Goal: Task Accomplishment & Management: Manage account settings

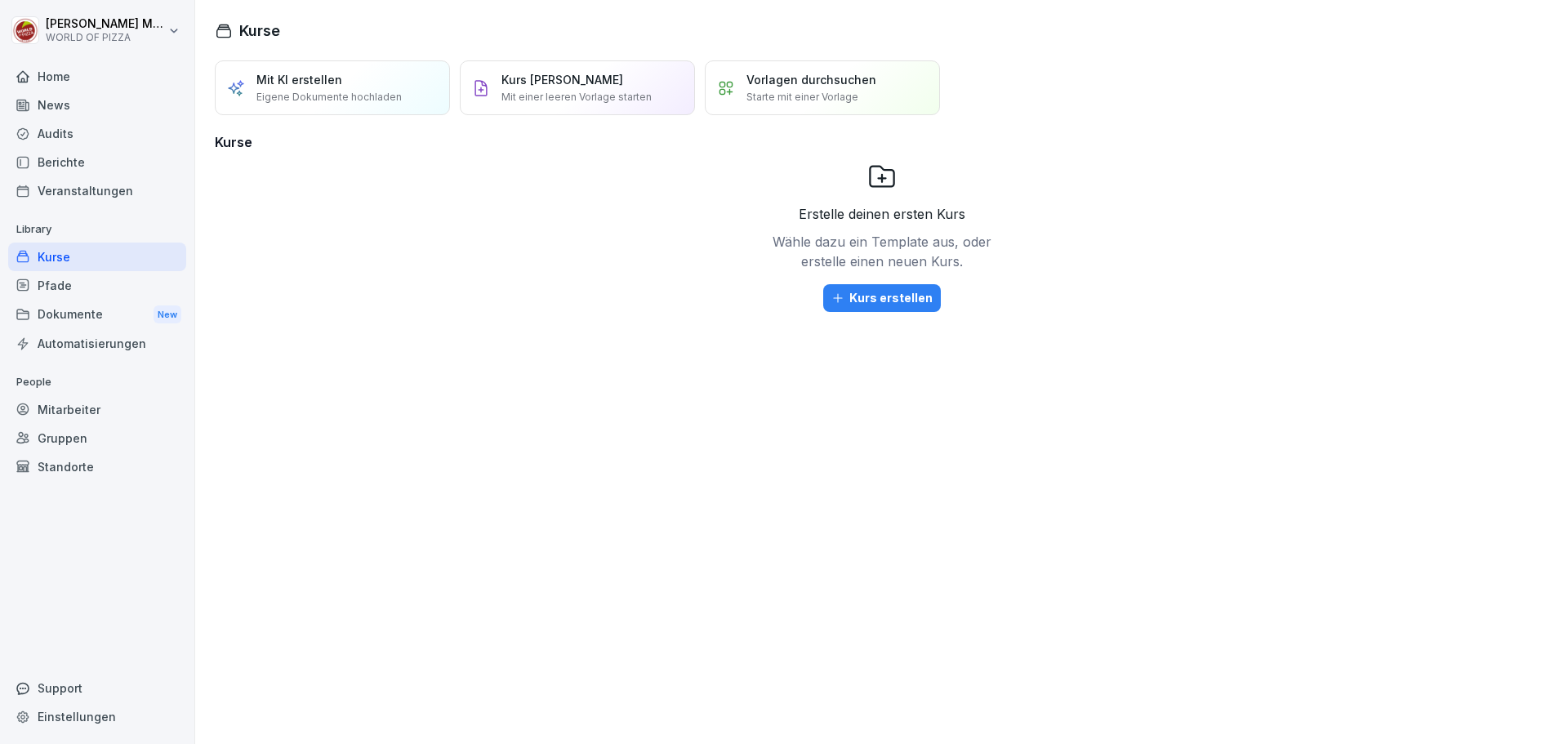
click at [89, 413] on div "Mitarbeiter" at bounding box center [97, 410] width 178 height 29
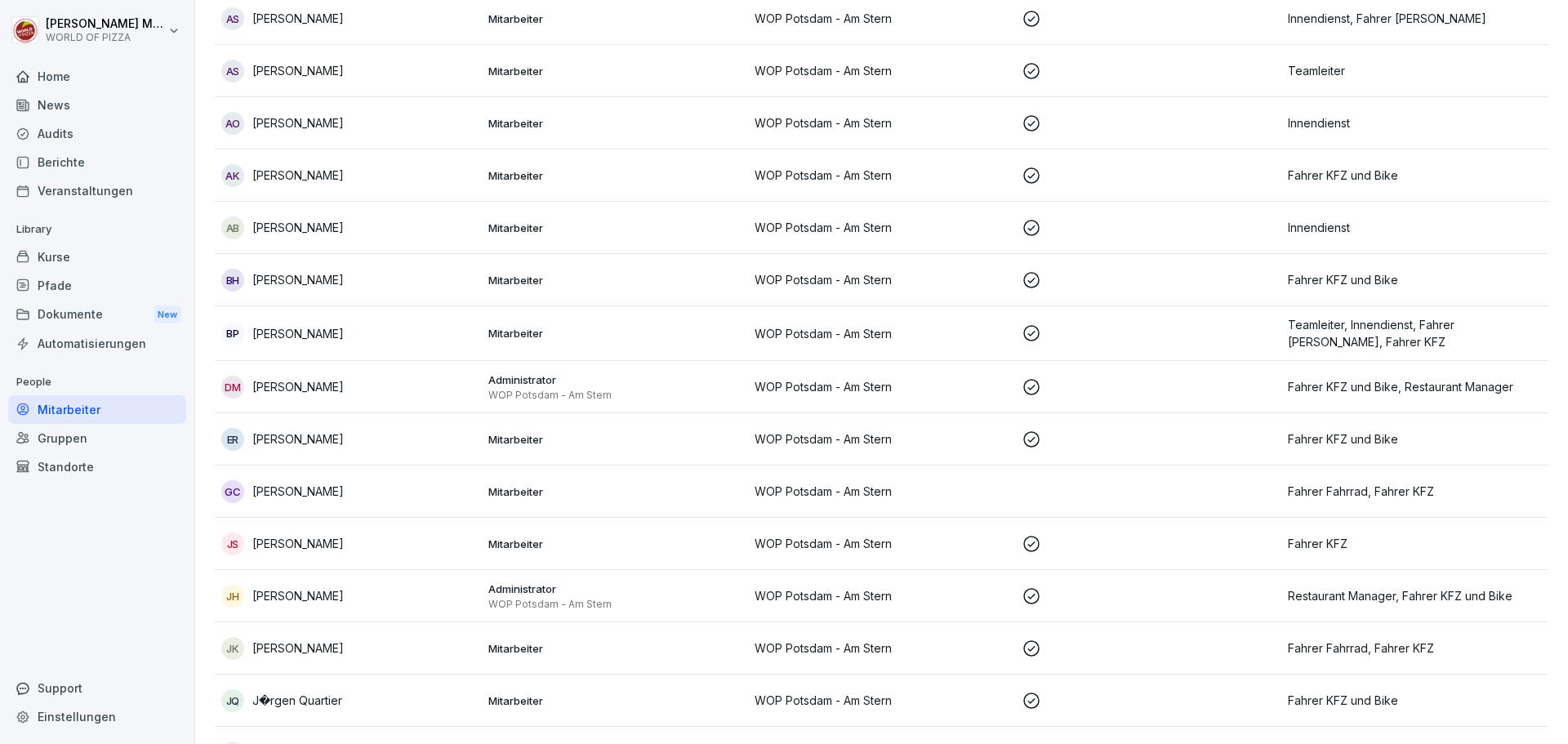
scroll to position [245, 0]
click at [1023, 437] on icon at bounding box center [1032, 438] width 20 height 20
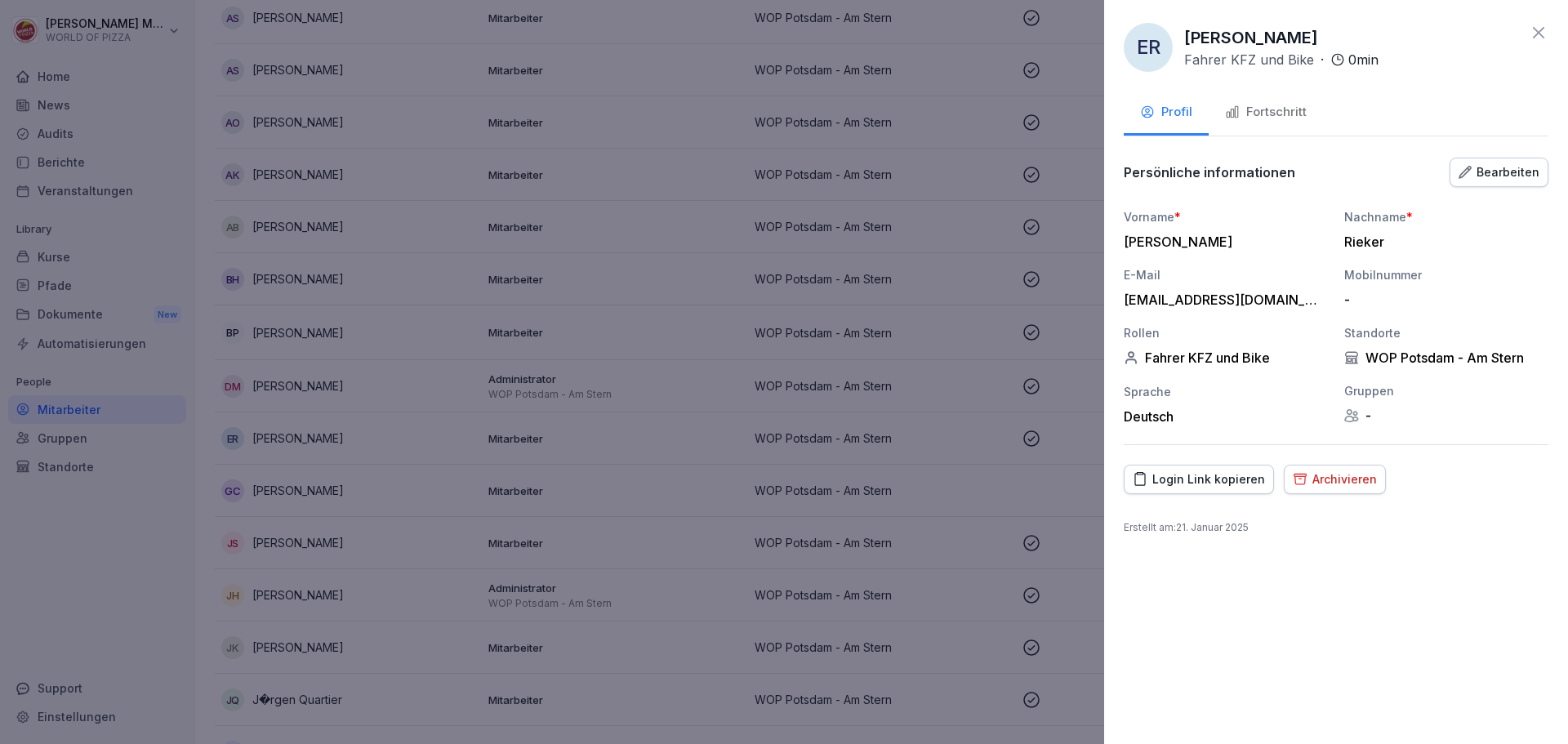
click at [1493, 172] on div "Bearbeiten" at bounding box center [1499, 173] width 81 height 18
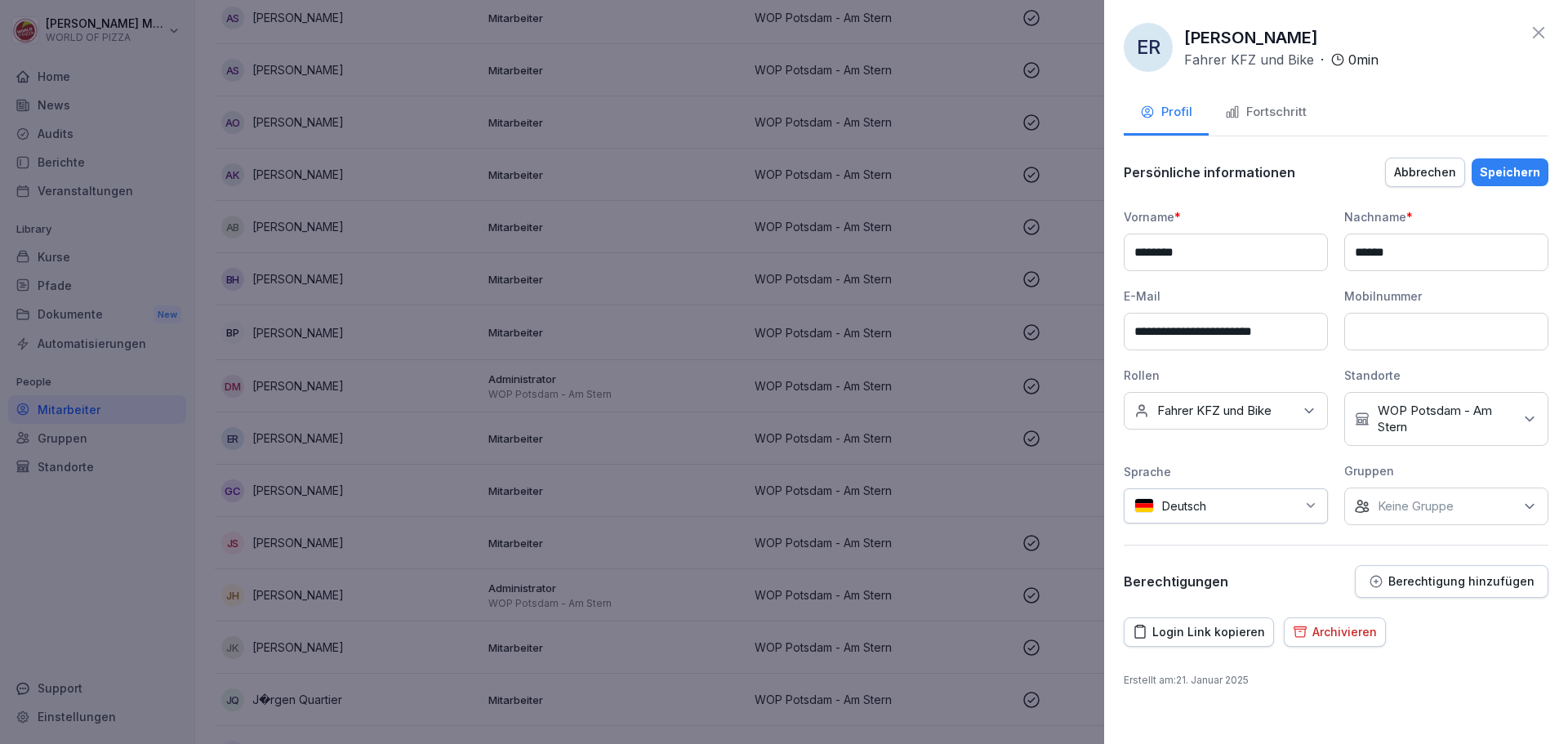
drag, startPoint x: 1292, startPoint y: 335, endPoint x: 1071, endPoint y: 325, distance: 221.2
click at [1071, 325] on body "[PERSON_NAME] WORLD OF PIZZA Home News Audits Berichte Veranstaltungen Library …" at bounding box center [784, 372] width 1568 height 744
paste input
type input "**********"
click at [1510, 179] on div "Speichern" at bounding box center [1510, 173] width 60 height 18
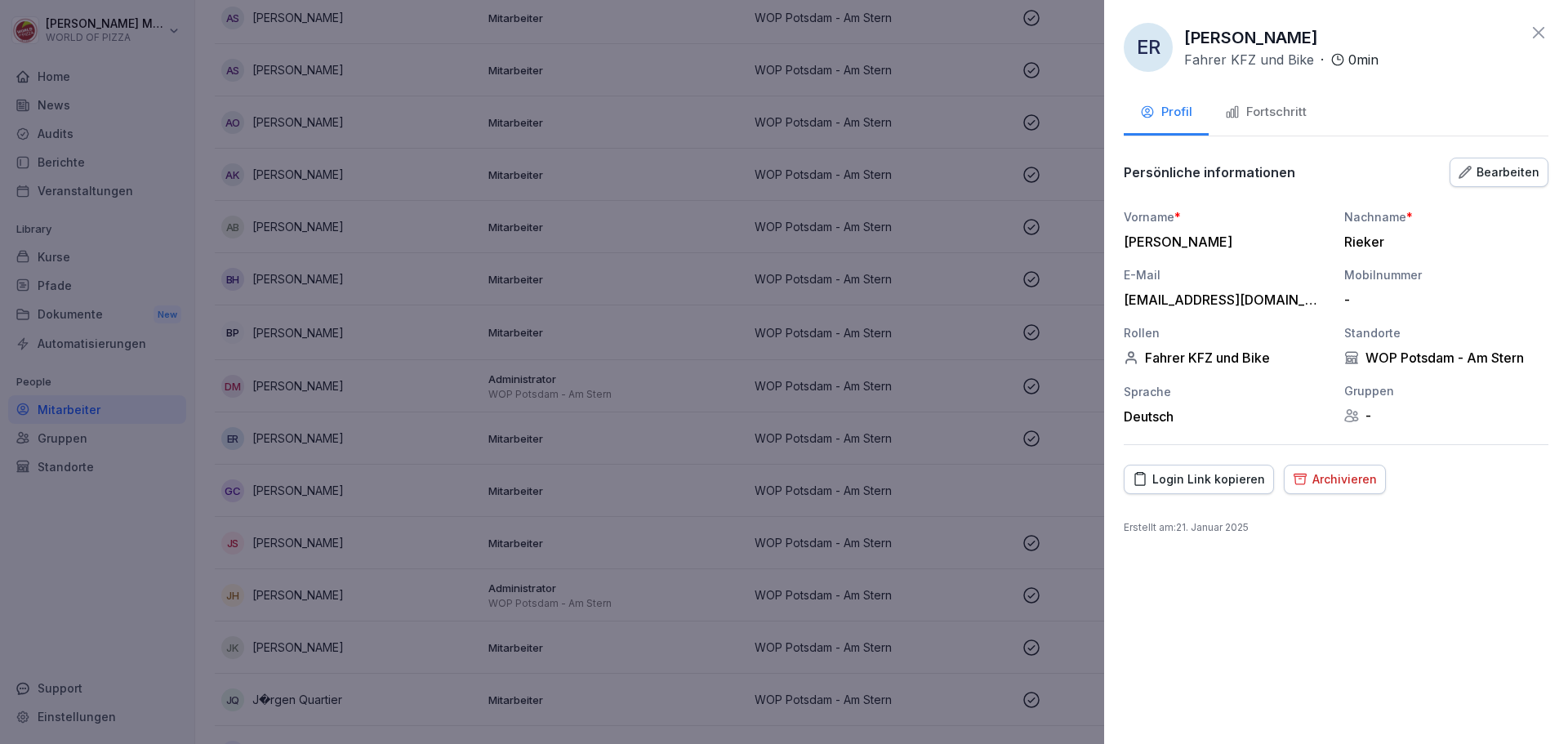
click at [1182, 489] on button "Login Link kopieren" at bounding box center [1198, 479] width 150 height 30
click at [1290, 111] on div "Fortschritt" at bounding box center [1265, 112] width 82 height 19
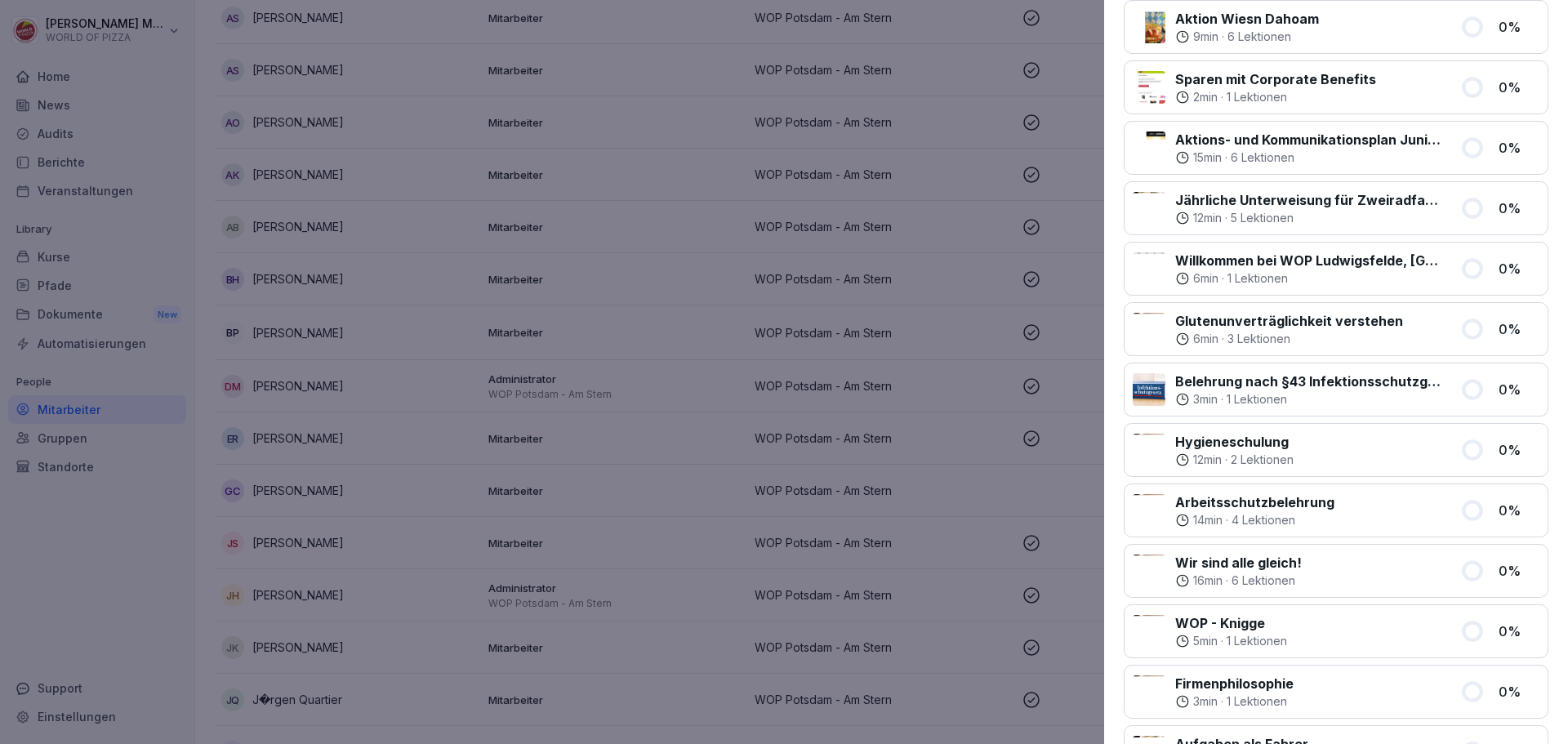
scroll to position [0, 0]
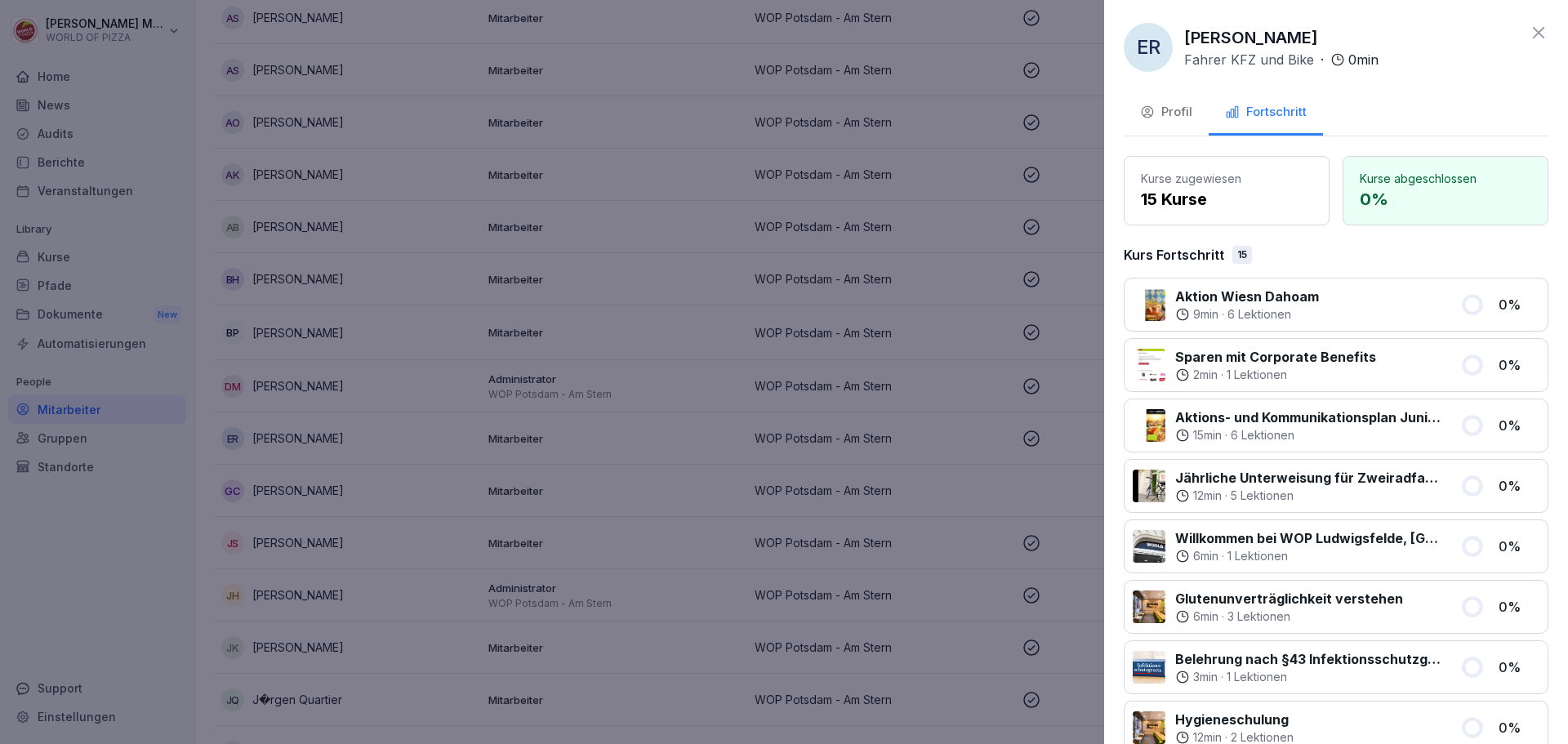
click at [1531, 30] on icon at bounding box center [1538, 32] width 20 height 20
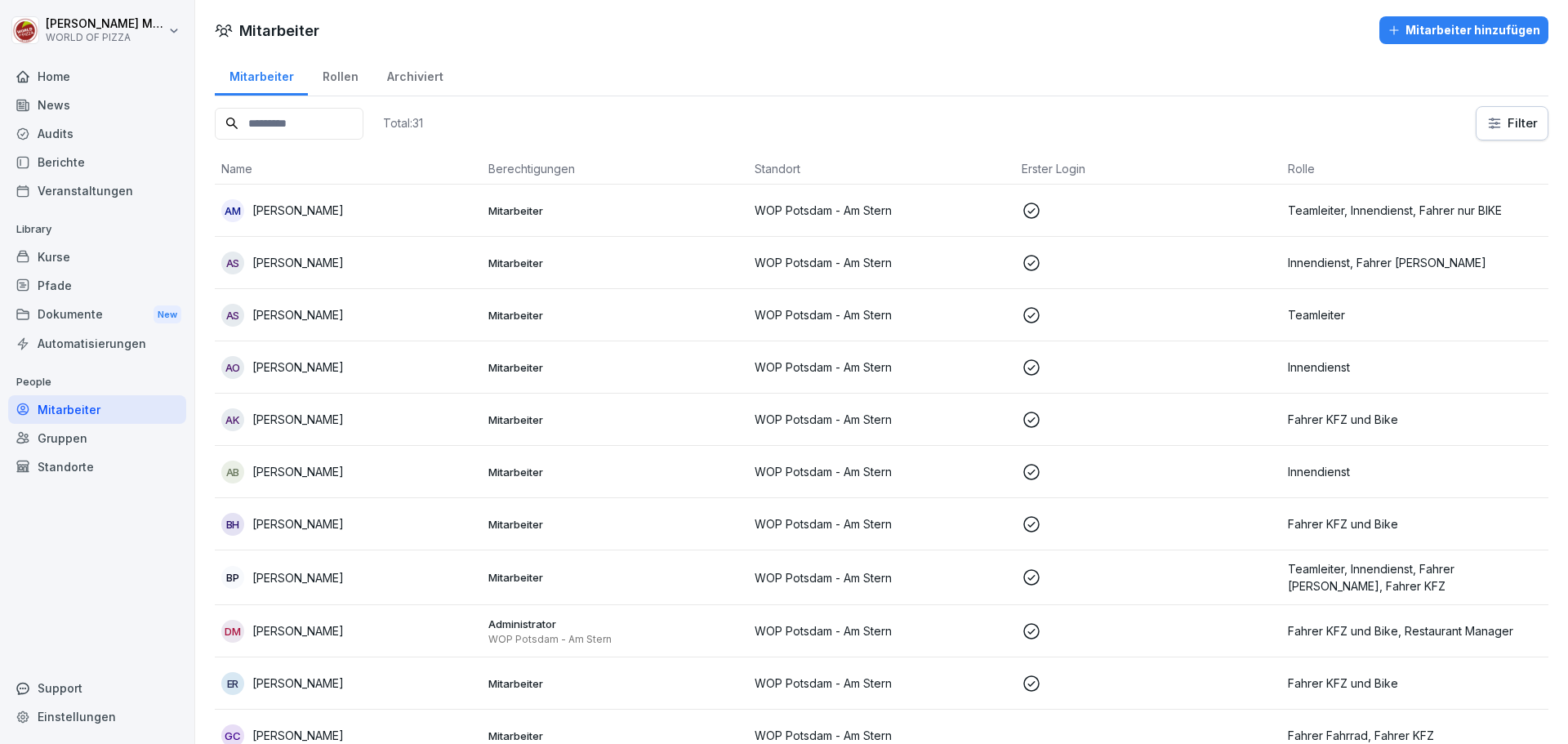
click at [78, 136] on div "Audits" at bounding box center [97, 134] width 178 height 29
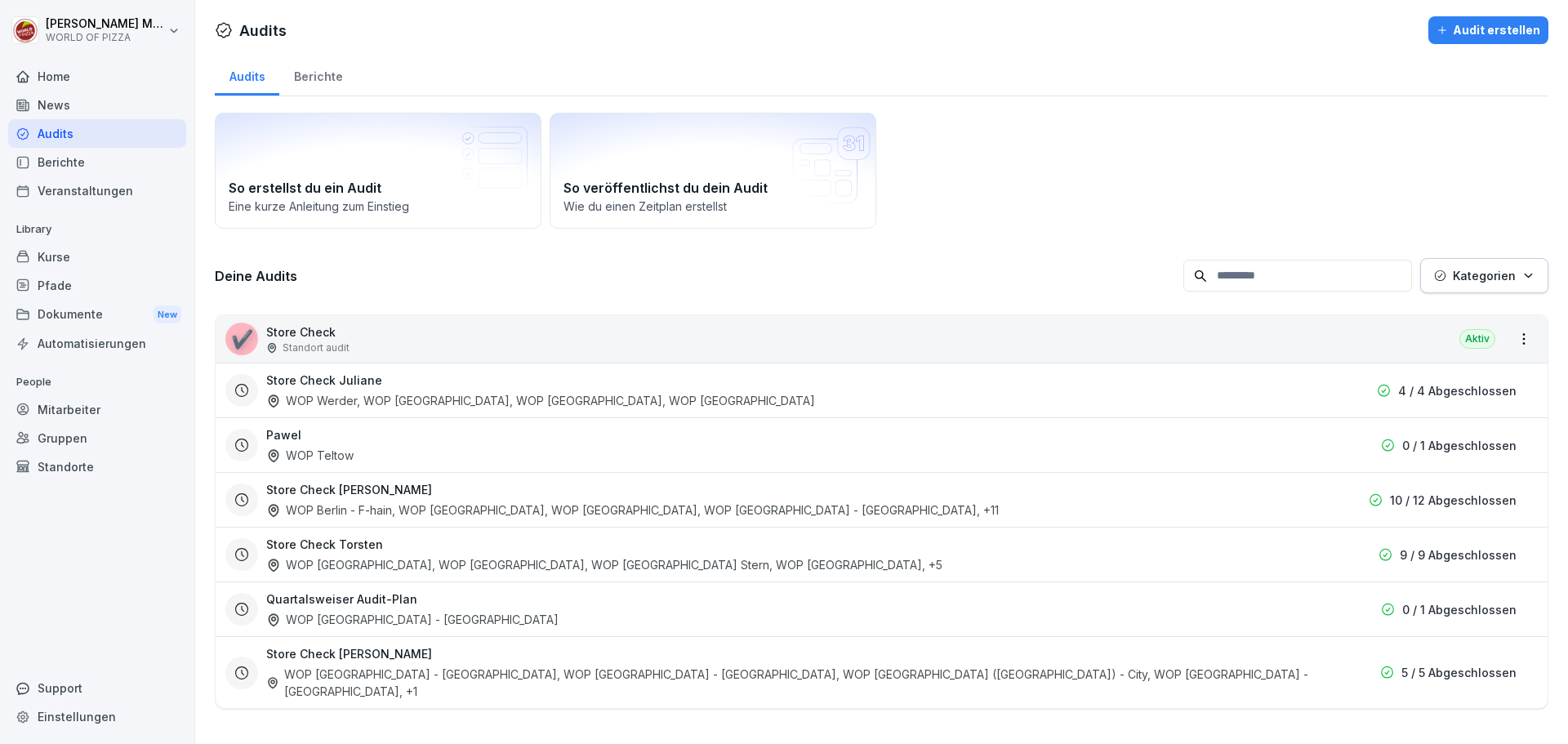
click at [322, 86] on div "Berichte" at bounding box center [318, 75] width 77 height 41
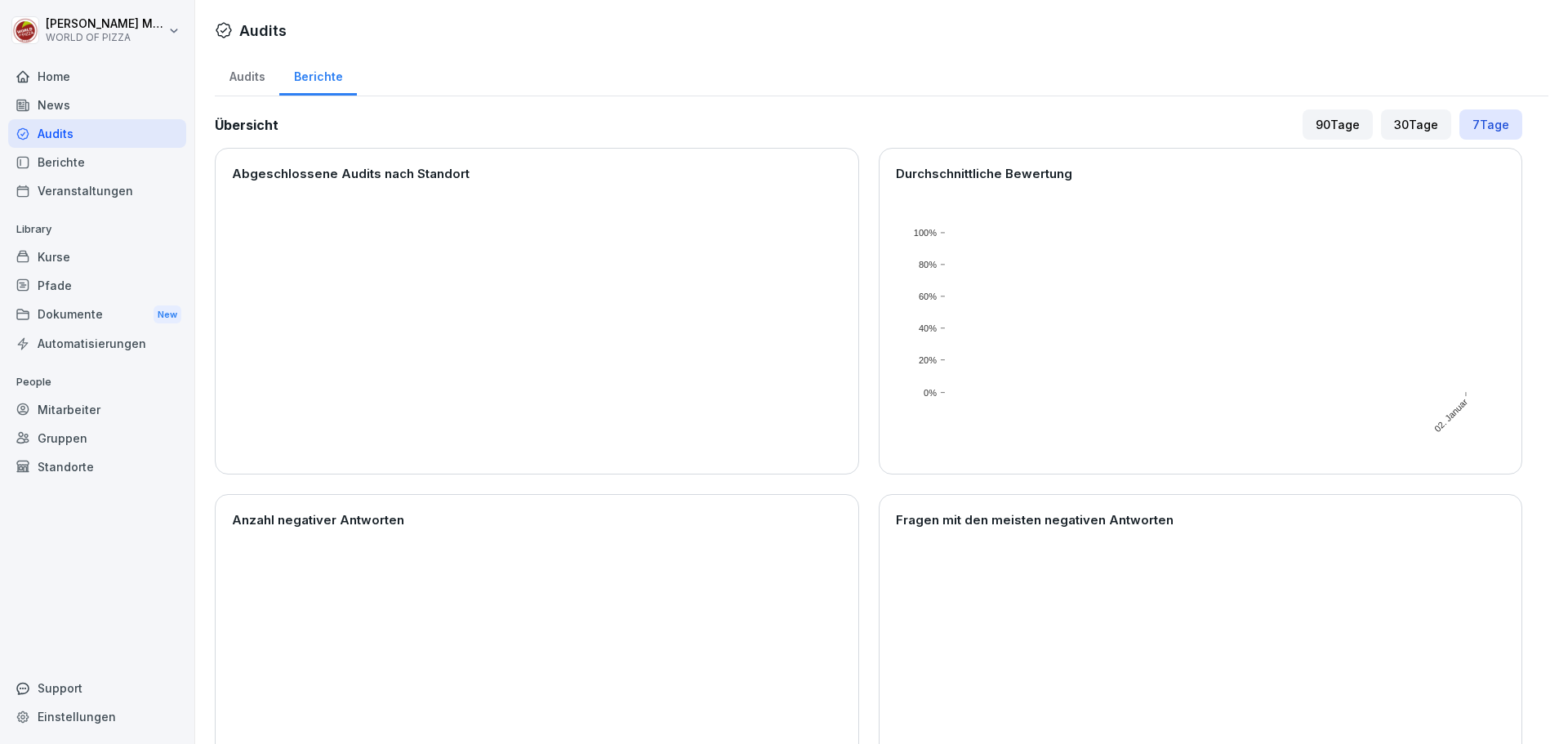
click at [84, 137] on div "Audits" at bounding box center [97, 134] width 178 height 29
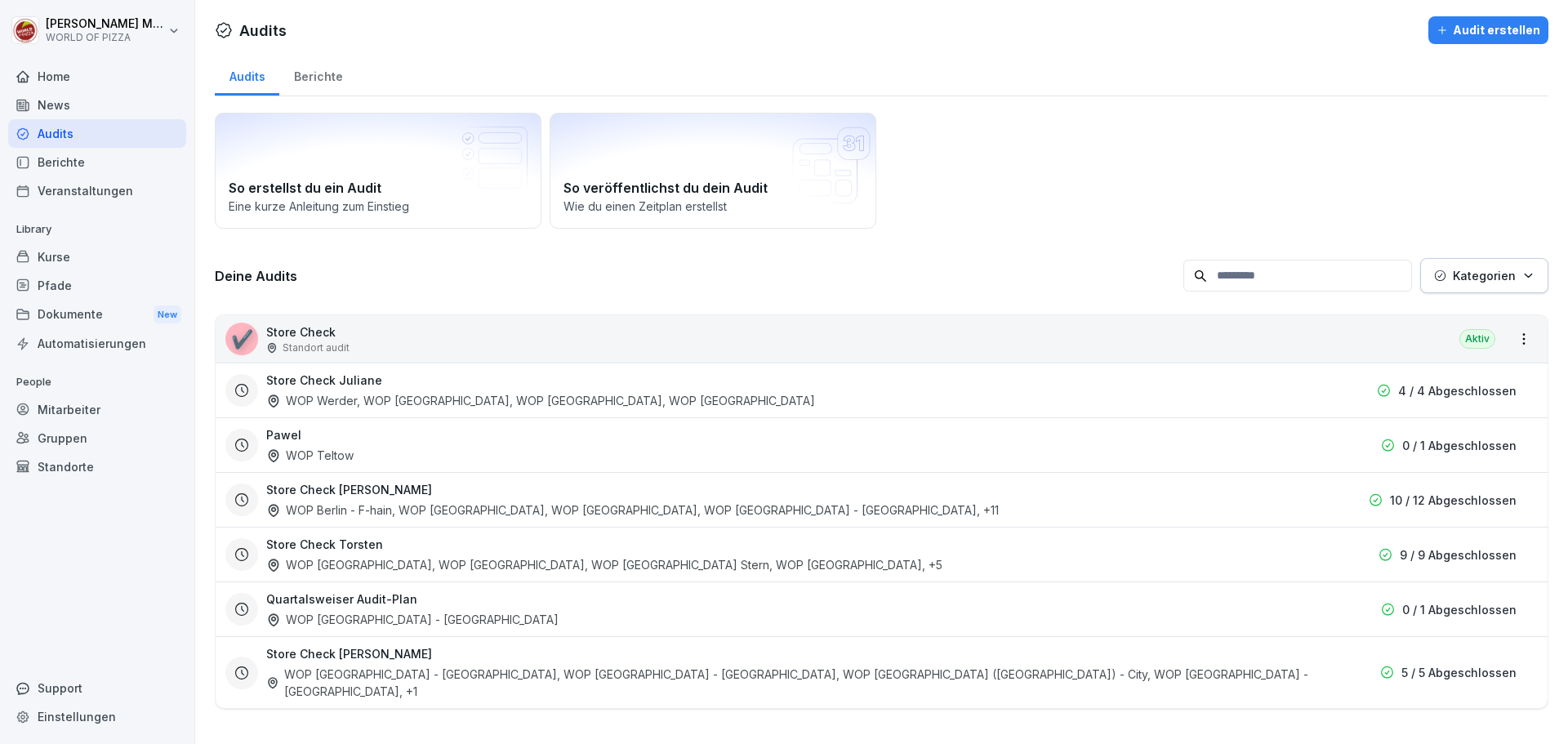
click at [1002, 343] on div "✔️ Store Check Standort audit Aktiv" at bounding box center [881, 339] width 1332 height 48
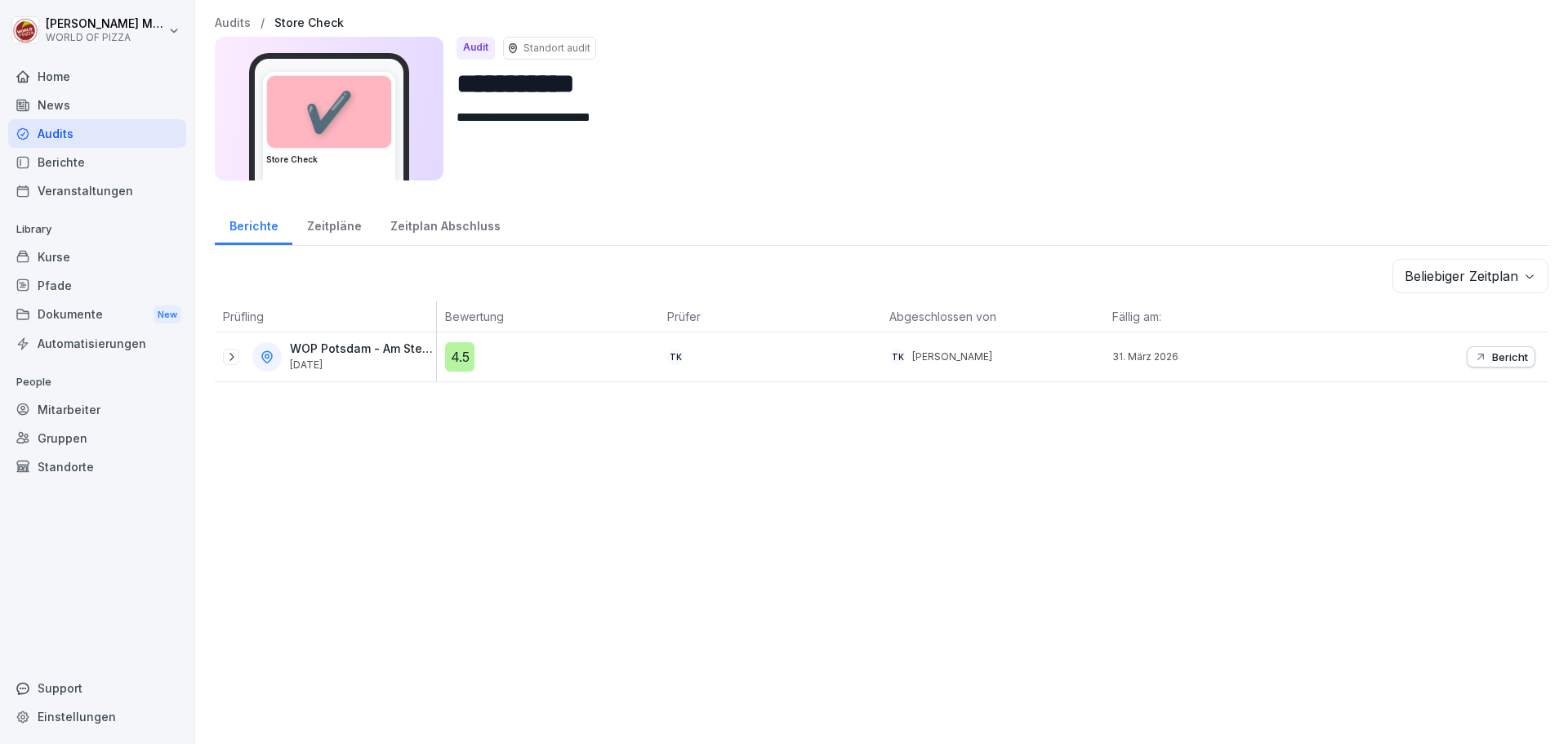
click at [66, 256] on div "Kurse" at bounding box center [97, 257] width 178 height 29
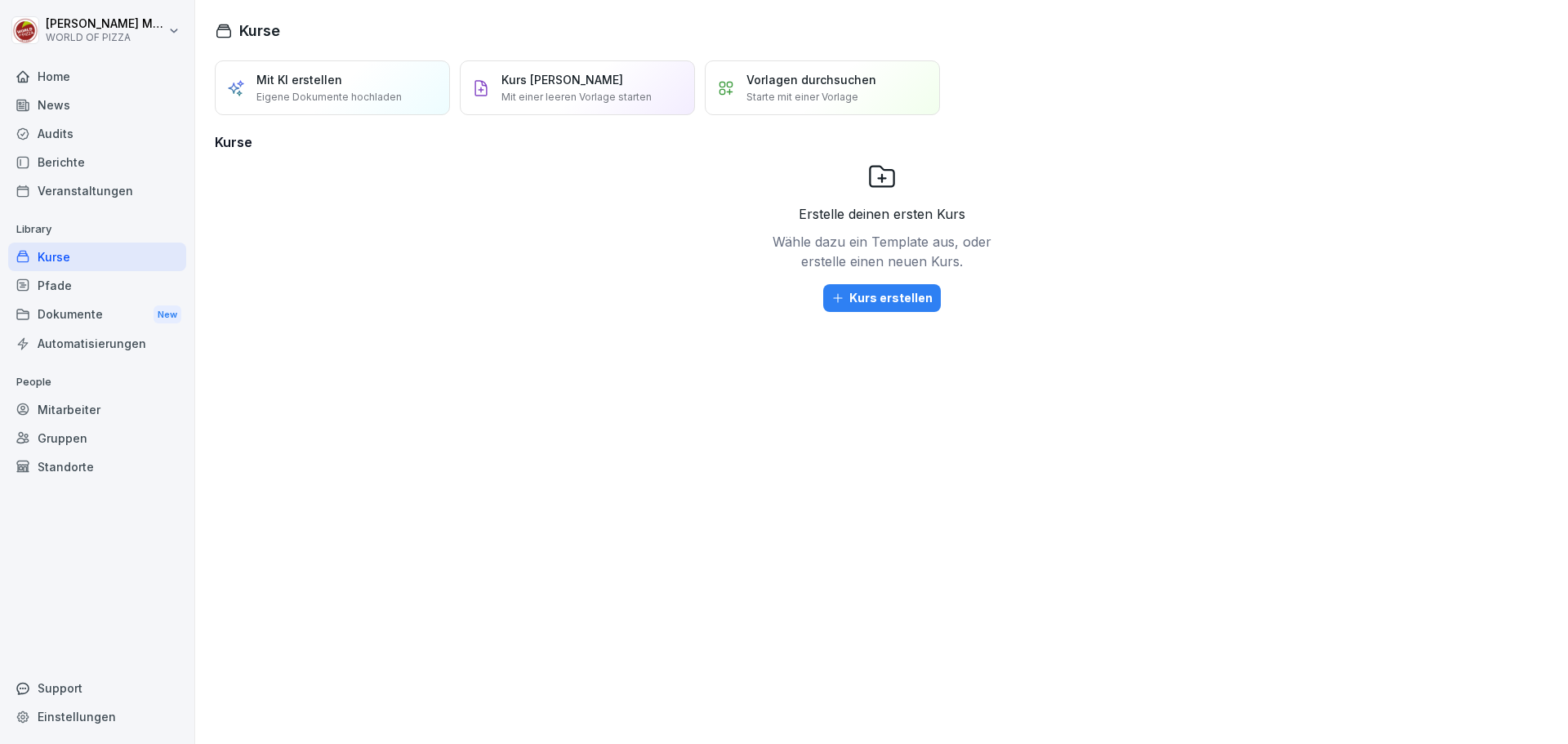
click at [64, 288] on div "Pfade" at bounding box center [97, 286] width 178 height 29
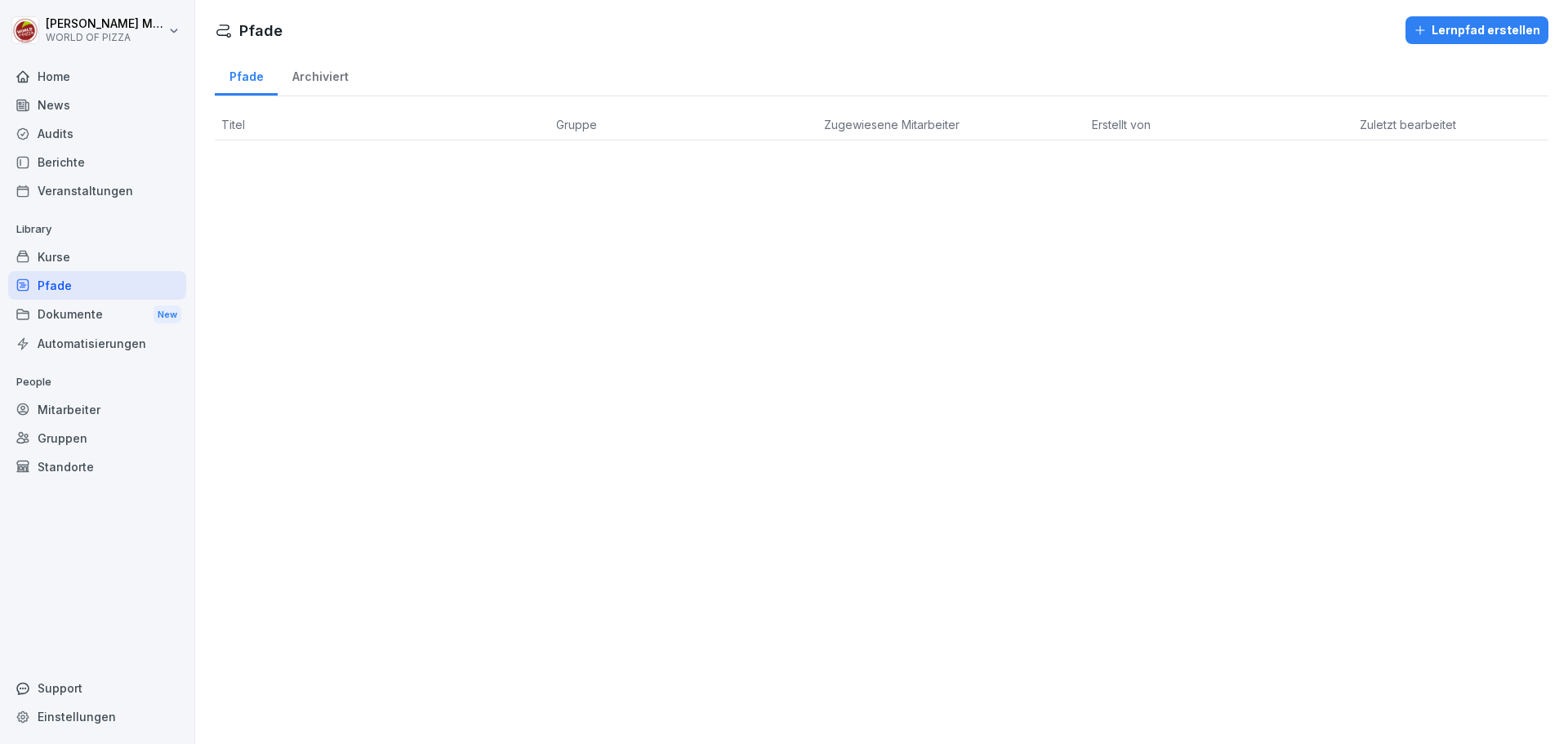
click at [63, 168] on div "Berichte" at bounding box center [97, 163] width 178 height 29
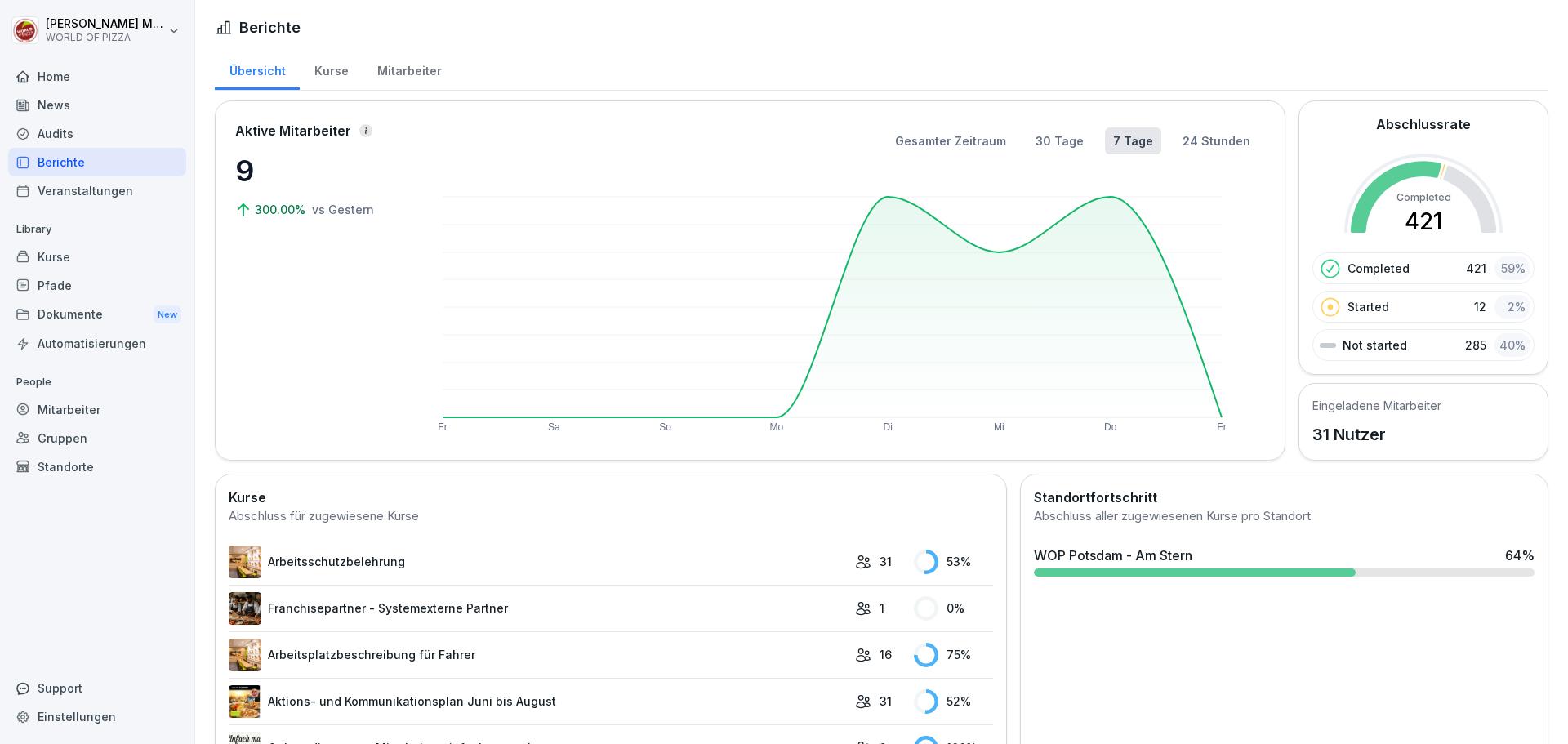
click at [420, 75] on div "Mitarbeiter" at bounding box center [410, 69] width 93 height 41
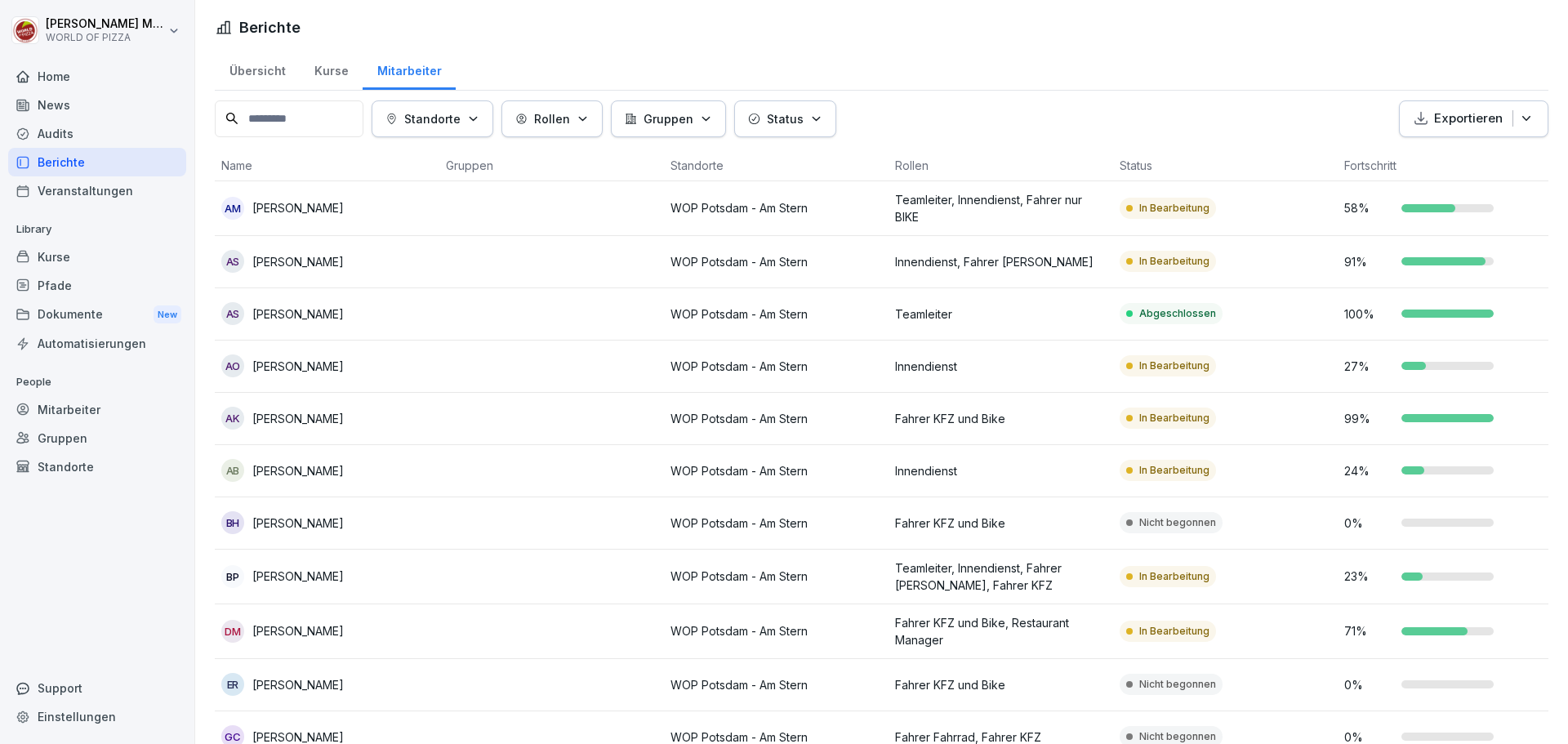
click at [1058, 58] on div "Übersicht Kurse Mitarbeiter" at bounding box center [881, 69] width 1334 height 42
